Goal: Task Accomplishment & Management: Manage account settings

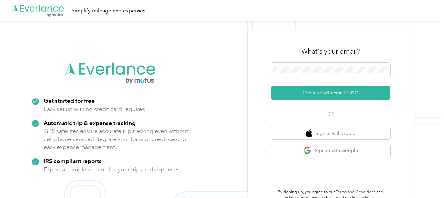
click at [408, 33] on div "What's your email? Continue with Email / SSO OR Sign in with Apple Sign in with…" at bounding box center [331, 120] width 166 height 180
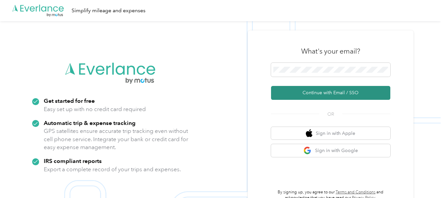
click at [356, 96] on button "Continue with Email / SSO" at bounding box center [330, 93] width 119 height 14
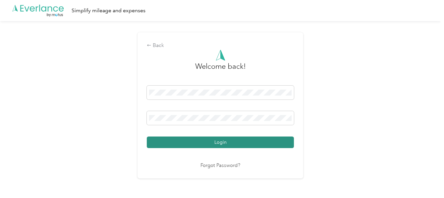
click at [217, 145] on button "Login" at bounding box center [220, 143] width 147 height 12
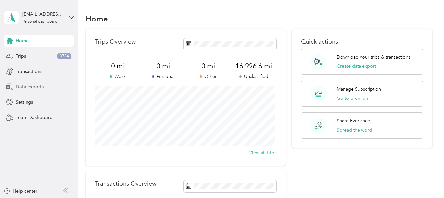
click at [42, 86] on span "Data exports" at bounding box center [30, 86] width 28 height 7
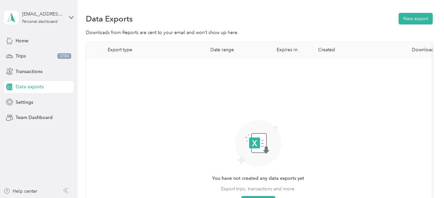
click at [229, 51] on th "Date range" at bounding box center [238, 50] width 66 height 17
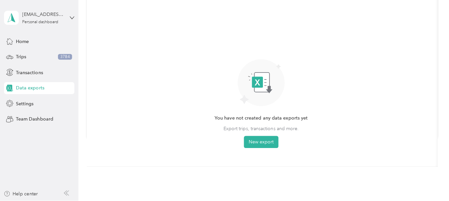
scroll to position [75, 0]
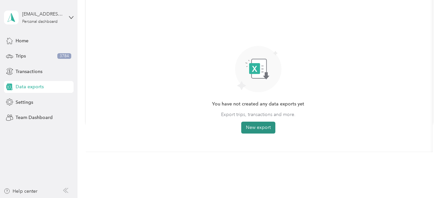
click at [258, 125] on button "New export" at bounding box center [258, 128] width 34 height 12
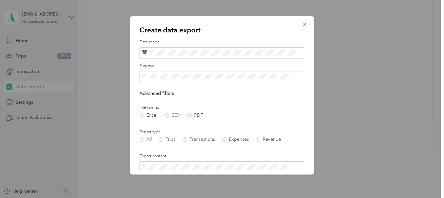
drag, startPoint x: 300, startPoint y: 24, endPoint x: 303, endPoint y: 29, distance: 5.8
click at [302, 25] on icon "button" at bounding box center [304, 24] width 5 height 5
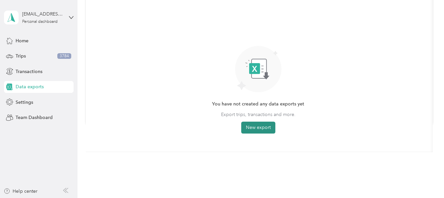
click at [266, 125] on button "New export" at bounding box center [258, 128] width 34 height 12
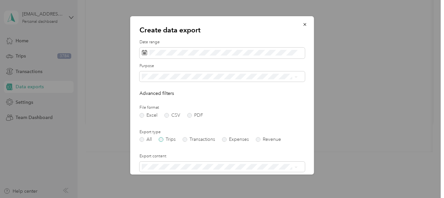
click at [161, 138] on label "Trips" at bounding box center [167, 139] width 17 height 5
click at [144, 54] on span at bounding box center [221, 53] width 165 height 11
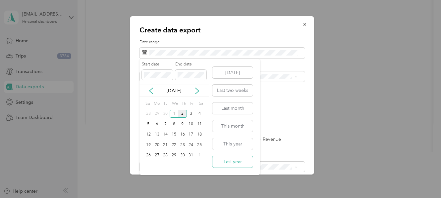
click at [237, 161] on button "Last year" at bounding box center [232, 162] width 40 height 12
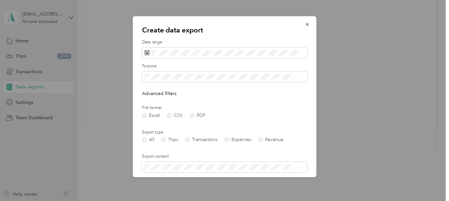
click at [191, 177] on div "Summary only" at bounding box center [222, 178] width 151 height 7
click at [305, 23] on icon "button" at bounding box center [307, 24] width 5 height 5
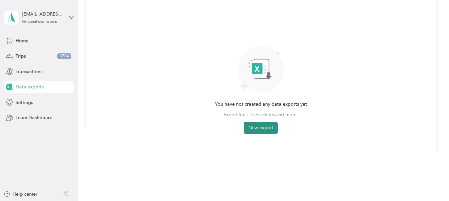
click at [267, 128] on button "New export" at bounding box center [261, 128] width 34 height 12
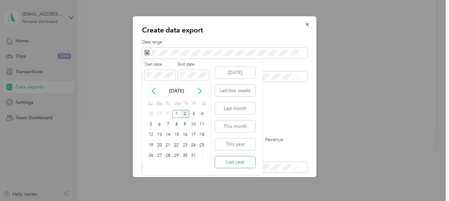
click at [245, 160] on button "Last year" at bounding box center [235, 162] width 40 height 12
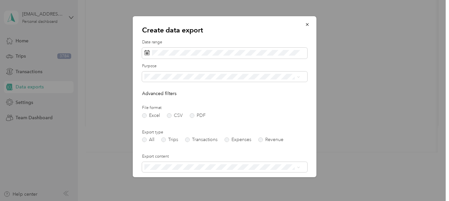
click at [164, 97] on div "Work" at bounding box center [222, 97] width 151 height 7
click at [171, 178] on span "Summary only" at bounding box center [162, 179] width 30 height 6
click at [167, 139] on label "Trips" at bounding box center [169, 139] width 17 height 5
click at [305, 23] on icon "button" at bounding box center [307, 24] width 5 height 5
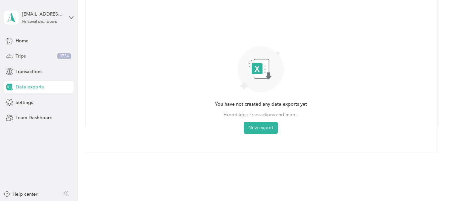
click at [49, 54] on div "Trips 3784" at bounding box center [39, 56] width 70 height 12
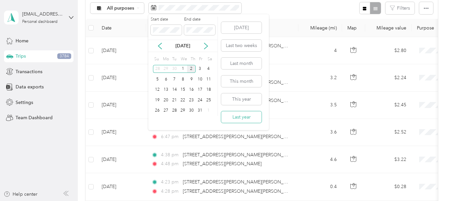
click at [242, 113] on button "Last year" at bounding box center [241, 117] width 40 height 12
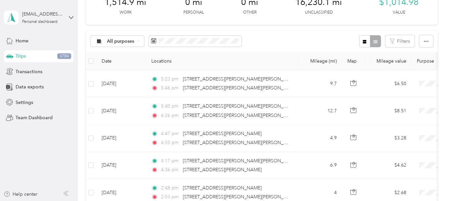
scroll to position [8, 0]
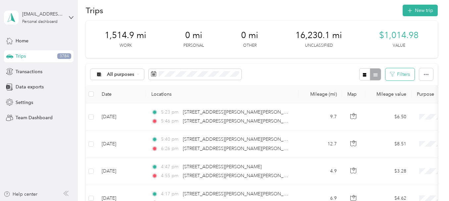
click at [405, 74] on button "Filters" at bounding box center [400, 74] width 29 height 12
click at [430, 72] on button "button" at bounding box center [426, 74] width 14 height 12
click at [363, 75] on icon "button" at bounding box center [365, 75] width 4 height 4
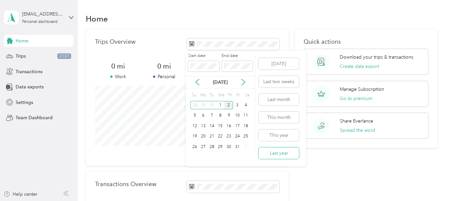
click at [282, 150] on button "Last year" at bounding box center [279, 153] width 40 height 12
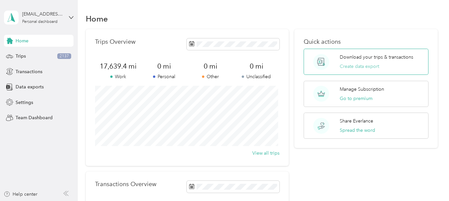
click at [372, 64] on button "Create data export" at bounding box center [359, 66] width 39 height 7
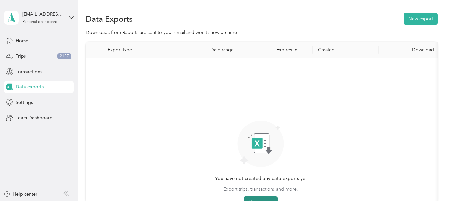
click at [275, 198] on button "New export" at bounding box center [261, 202] width 34 height 12
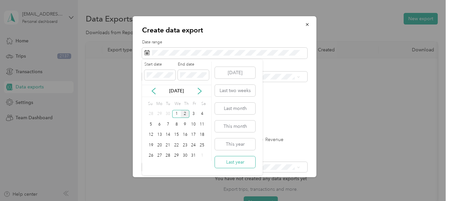
click at [244, 160] on button "Last year" at bounding box center [235, 162] width 40 height 12
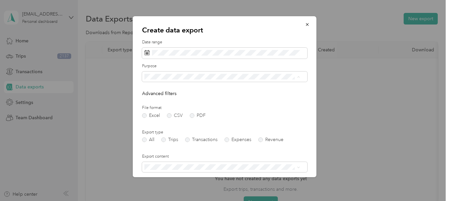
click at [198, 100] on div "Work" at bounding box center [222, 99] width 151 height 7
click at [161, 139] on label "Trips" at bounding box center [169, 139] width 17 height 5
click at [180, 177] on div "Summary only" at bounding box center [222, 178] width 151 height 7
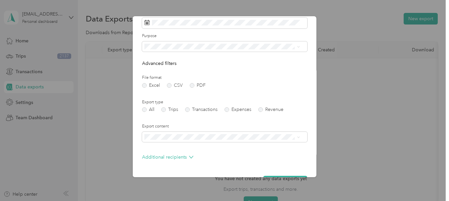
scroll to position [50, 0]
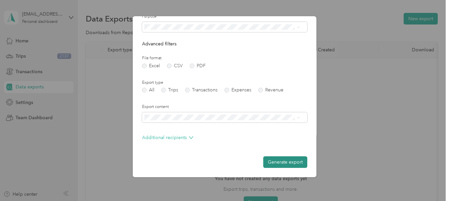
click at [276, 161] on button "Generate export" at bounding box center [285, 162] width 44 height 12
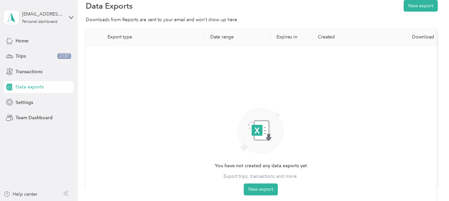
scroll to position [0, 0]
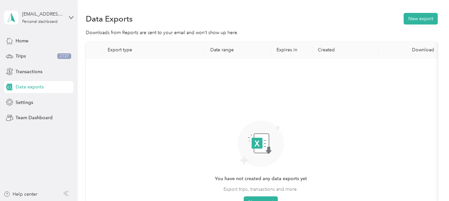
click at [423, 52] on div "Download" at bounding box center [412, 50] width 56 height 6
click at [264, 151] on rect at bounding box center [261, 144] width 15 height 20
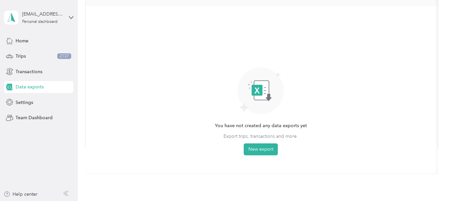
scroll to position [67, 0]
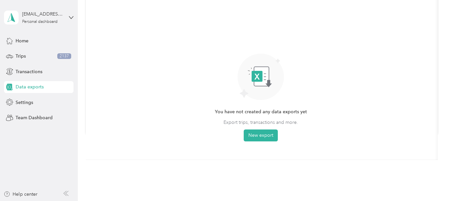
click at [281, 122] on span "Export trips, transactions and more." at bounding box center [261, 122] width 75 height 7
click at [29, 56] on div "Trips 2137" at bounding box center [39, 56] width 70 height 12
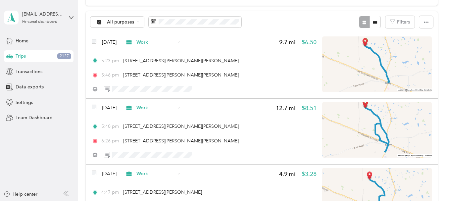
scroll to position [67, 0]
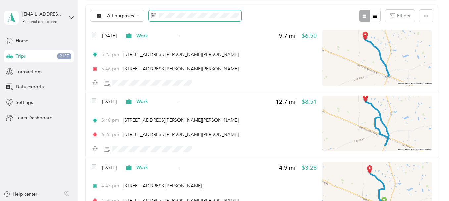
click at [180, 19] on span at bounding box center [195, 15] width 93 height 11
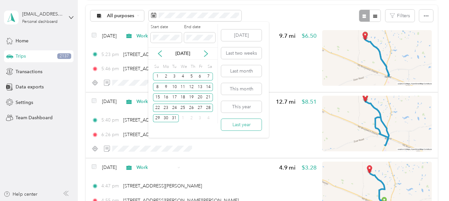
drag, startPoint x: 247, startPoint y: 125, endPoint x: 245, endPoint y: 120, distance: 5.2
click at [246, 123] on button "Last year" at bounding box center [241, 125] width 40 height 12
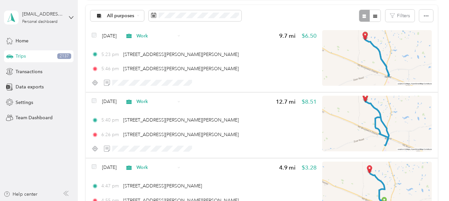
scroll to position [0, 0]
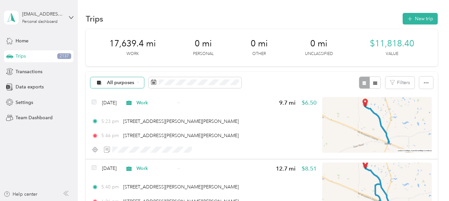
click at [115, 81] on span "All purposes" at bounding box center [120, 83] width 27 height 5
click at [120, 117] on span "Work" at bounding box center [123, 115] width 32 height 7
click at [375, 84] on icon "button" at bounding box center [375, 83] width 5 height 5
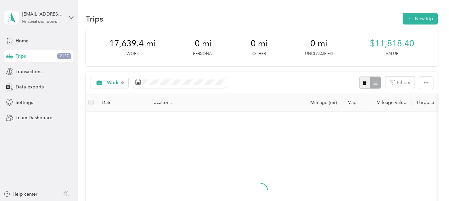
click at [363, 82] on icon "button" at bounding box center [365, 83] width 4 height 4
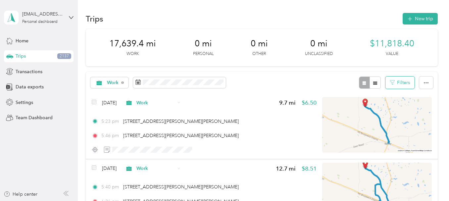
click at [409, 82] on button "Filters" at bounding box center [400, 83] width 29 height 12
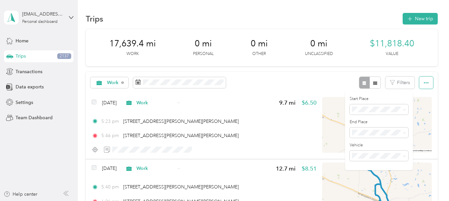
click at [424, 84] on icon "button" at bounding box center [426, 83] width 5 height 5
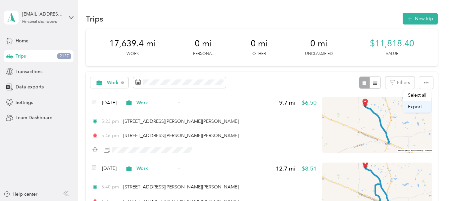
click at [419, 106] on span "Export" at bounding box center [415, 107] width 14 height 6
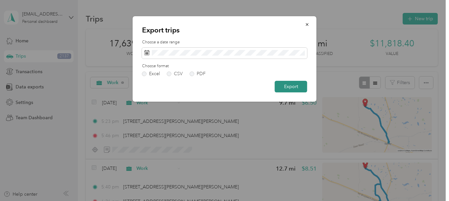
click at [290, 84] on button "Export" at bounding box center [291, 87] width 32 height 12
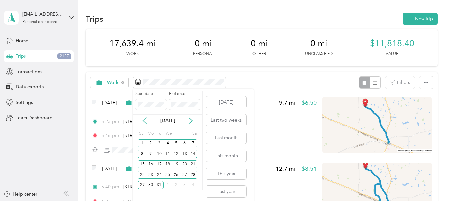
click at [144, 120] on icon at bounding box center [144, 121] width 3 height 6
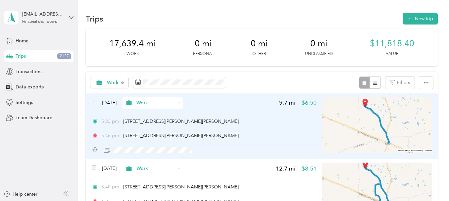
click at [158, 101] on span "Work" at bounding box center [155, 102] width 39 height 7
click at [198, 98] on div "[DATE] Work 9.7 mi $6.50" at bounding box center [204, 103] width 225 height 12
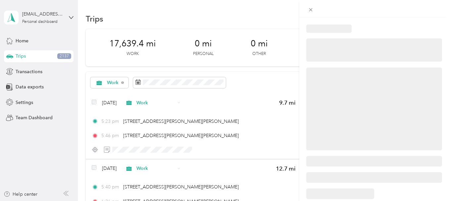
click at [207, 81] on div at bounding box center [224, 100] width 449 height 201
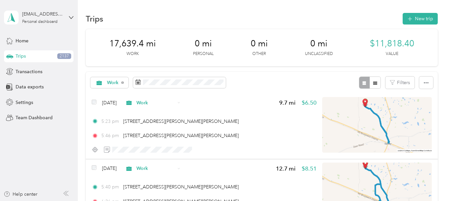
click at [207, 81] on div at bounding box center [224, 100] width 449 height 201
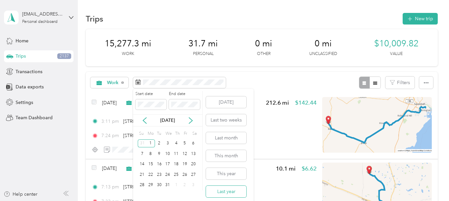
click at [238, 189] on button "Last year" at bounding box center [226, 192] width 40 height 12
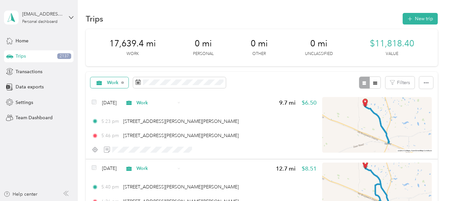
click at [121, 80] on div "Work" at bounding box center [109, 82] width 38 height 11
click at [281, 77] on div "Work Filters" at bounding box center [262, 83] width 352 height 22
click at [58, 83] on div "Data exports" at bounding box center [39, 87] width 70 height 12
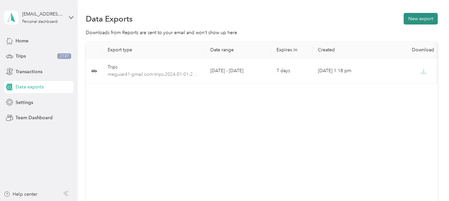
click at [423, 18] on button "New export" at bounding box center [421, 19] width 34 height 12
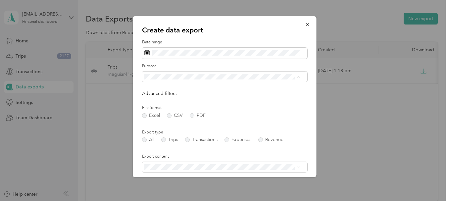
click at [169, 102] on li "Work" at bounding box center [222, 100] width 160 height 12
click at [166, 139] on label "Trips" at bounding box center [169, 139] width 17 height 5
click at [201, 177] on div "Summary only" at bounding box center [222, 178] width 151 height 7
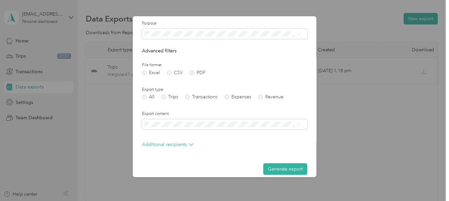
scroll to position [50, 0]
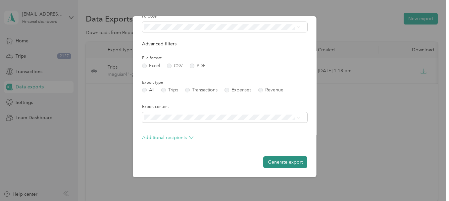
click at [271, 161] on button "Generate export" at bounding box center [285, 162] width 44 height 12
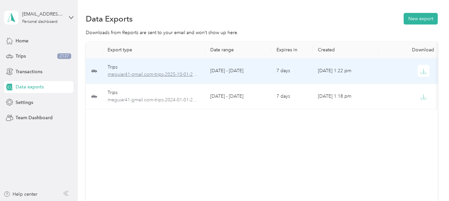
click at [184, 76] on span "meguiar41-gmail.com-trips-2025-10-01-2025-10-02.xlsx" at bounding box center [154, 74] width 92 height 7
click at [180, 74] on span "meguiar41-gmail.com-trips-2025-10-01-2025-10-02.xlsx" at bounding box center [154, 74] width 92 height 7
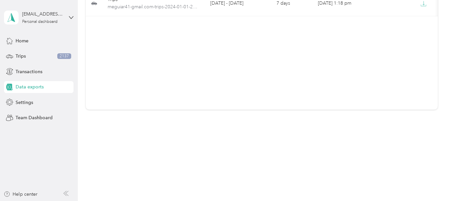
scroll to position [0, 0]
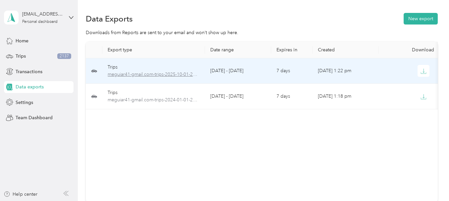
click at [120, 74] on span "meguiar41-gmail.com-trips-2025-10-01-2025-10-02.xlsx" at bounding box center [154, 74] width 92 height 7
click at [183, 72] on span "meguiar41-gmail.com-trips-2025-10-01-2025-10-02.xlsx" at bounding box center [154, 74] width 92 height 7
click at [225, 70] on td "[DATE] - [DATE]" at bounding box center [238, 71] width 66 height 26
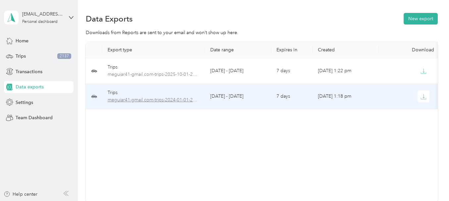
click at [123, 98] on span "meguiar41-gmail.com-trips-2024-01-01-2024-12-31.xlsx" at bounding box center [154, 99] width 92 height 7
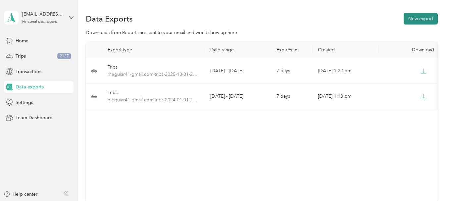
click at [410, 14] on button "New export" at bounding box center [421, 19] width 34 height 12
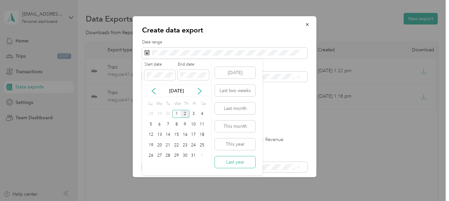
click at [235, 162] on button "Last year" at bounding box center [235, 162] width 40 height 12
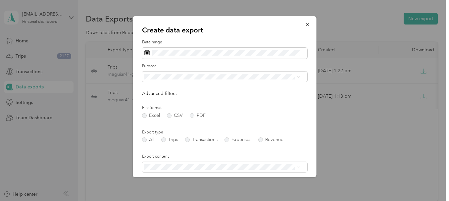
click at [165, 98] on div "Work" at bounding box center [222, 99] width 151 height 7
click at [166, 140] on label "Trips" at bounding box center [169, 139] width 17 height 5
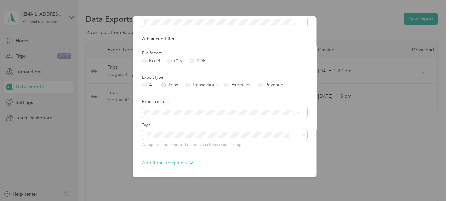
scroll to position [80, 0]
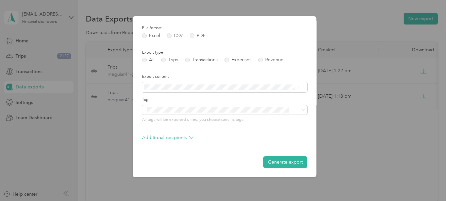
click at [190, 99] on div "Summary only" at bounding box center [222, 98] width 151 height 7
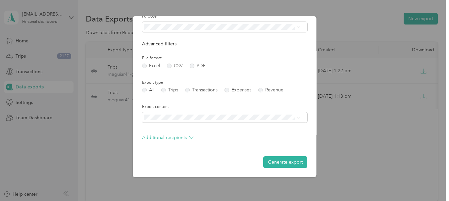
scroll to position [50, 0]
click at [189, 138] on icon at bounding box center [191, 137] width 4 height 4
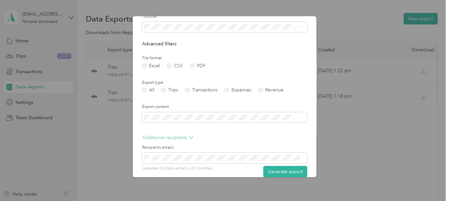
scroll to position [76, 0]
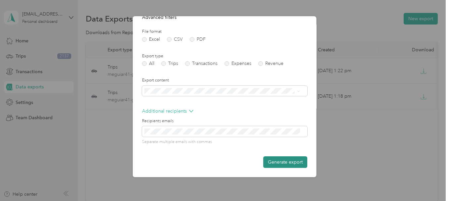
click at [274, 161] on button "Generate export" at bounding box center [285, 162] width 44 height 12
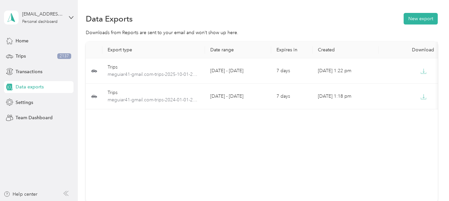
click at [419, 46] on th "Download" at bounding box center [412, 50] width 66 height 17
click at [417, 48] on div "Download" at bounding box center [412, 50] width 56 height 6
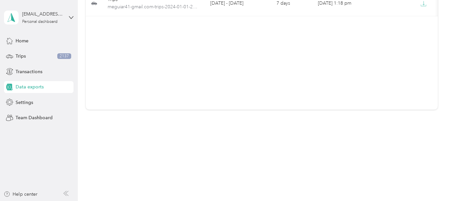
scroll to position [0, 0]
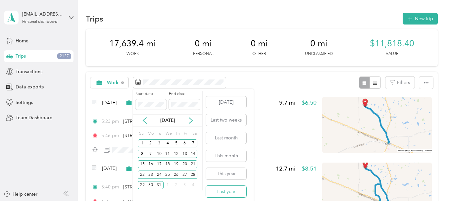
click at [232, 189] on button "Last year" at bounding box center [226, 192] width 40 height 12
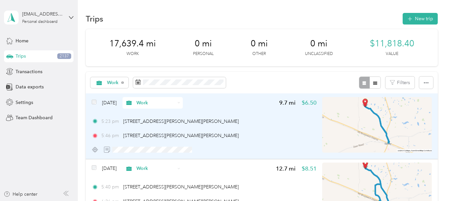
click at [355, 98] on img at bounding box center [377, 125] width 110 height 56
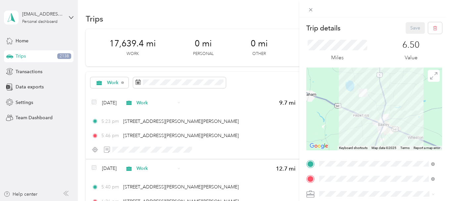
click at [266, 139] on div "Trip details Save This trip cannot be edited because it is either under review,…" at bounding box center [224, 100] width 449 height 201
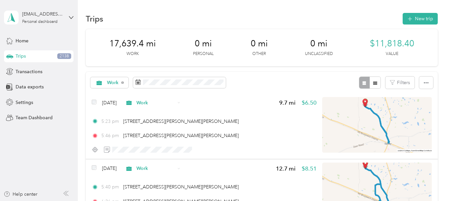
drag, startPoint x: 239, startPoint y: 79, endPoint x: 255, endPoint y: 27, distance: 55.3
drag, startPoint x: 253, startPoint y: 27, endPoint x: 203, endPoint y: 15, distance: 51.0
click at [203, 15] on div "Trips New trip" at bounding box center [262, 19] width 352 height 14
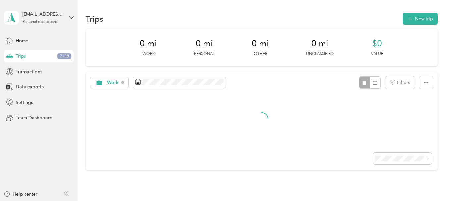
click at [218, 18] on div "Trips New trip" at bounding box center [262, 19] width 352 height 14
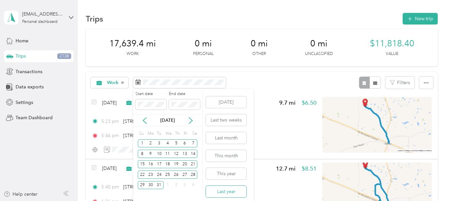
click at [237, 190] on button "Last year" at bounding box center [226, 192] width 40 height 12
